Goal: Find specific page/section: Find specific page/section

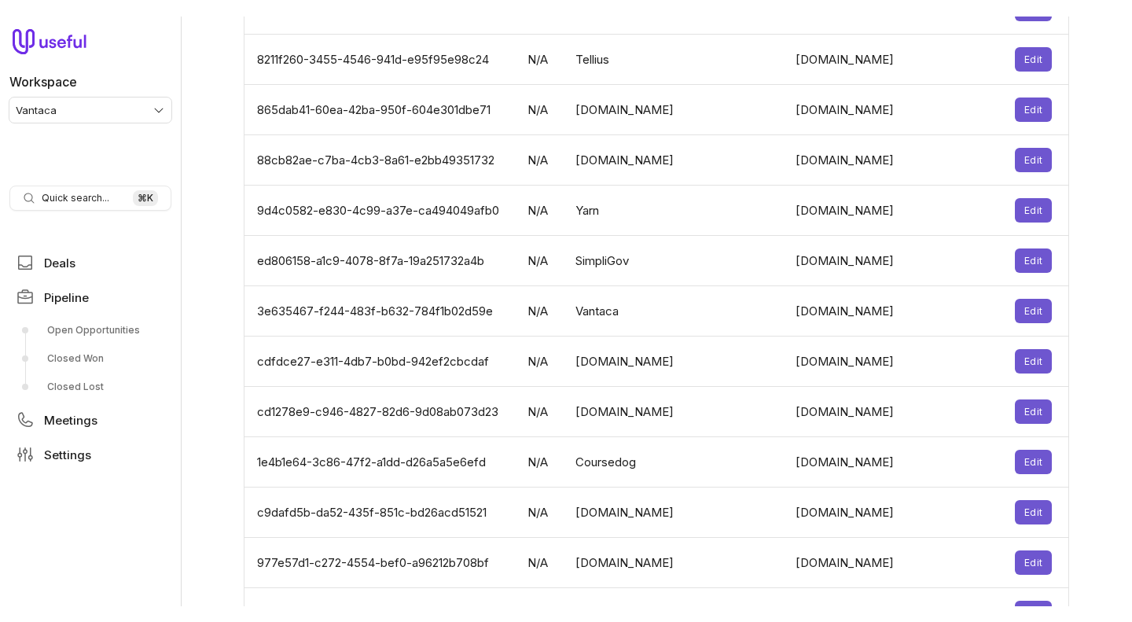
scroll to position [5116, 0]
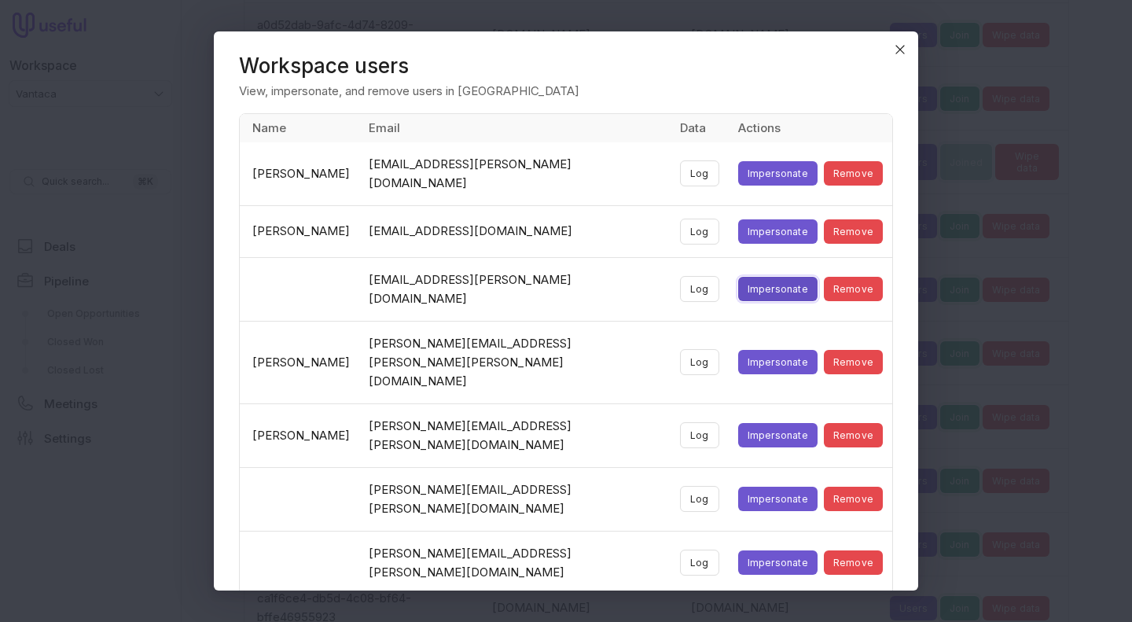
click at [780, 277] on button "Impersonate" at bounding box center [777, 289] width 79 height 24
click at [898, 48] on icon "Close" at bounding box center [900, 49] width 14 height 14
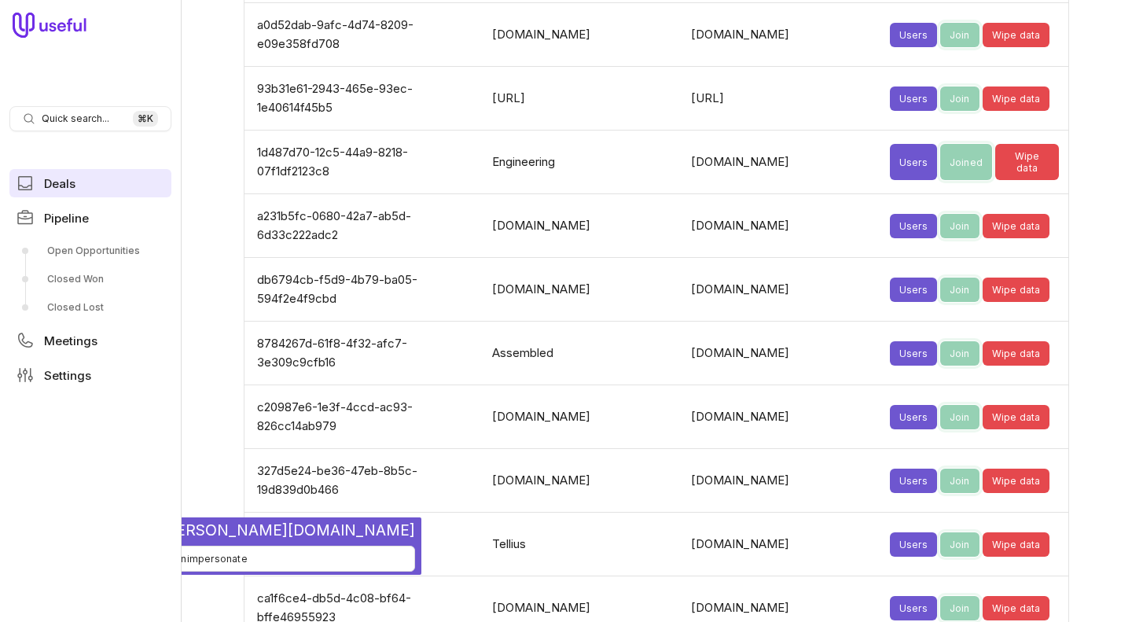
click at [74, 188] on span "Deals" at bounding box center [59, 184] width 31 height 12
